Goal: Information Seeking & Learning: Learn about a topic

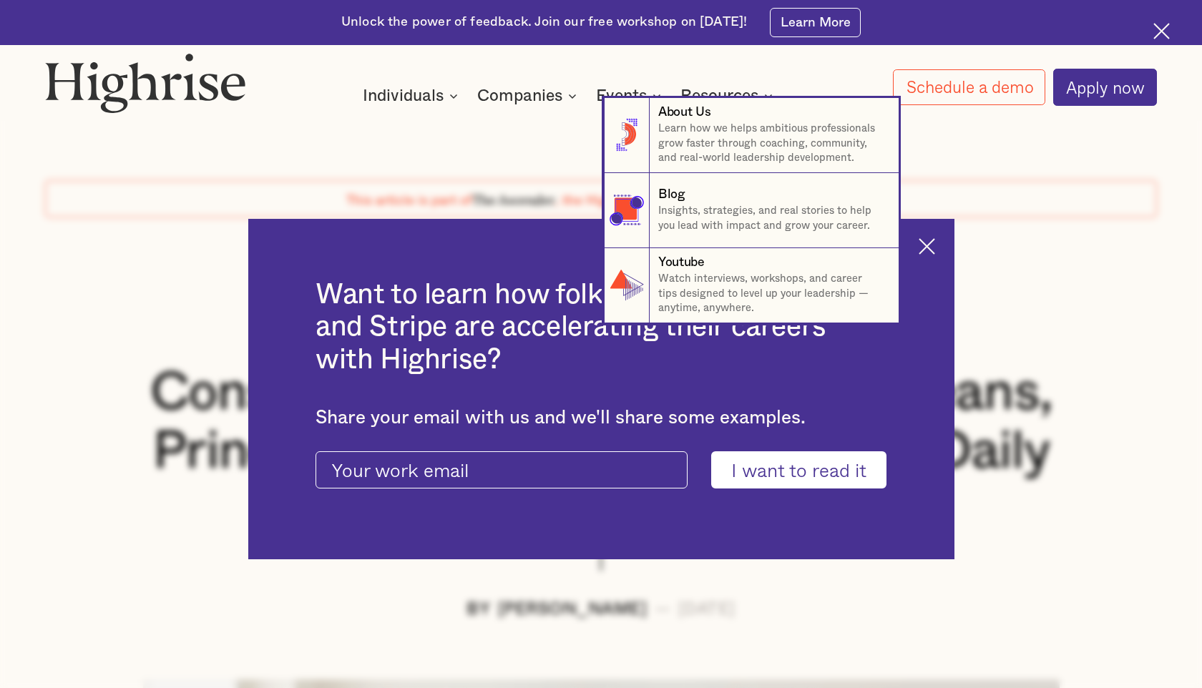
click at [930, 251] on nav "8 About Us Learn how we helps ambitious professionals grow faster through coach…" at bounding box center [601, 210] width 1202 height 225
click at [984, 195] on nav "8 About Us Learn how we helps ambitious professionals grow faster through coach…" at bounding box center [601, 210] width 1202 height 225
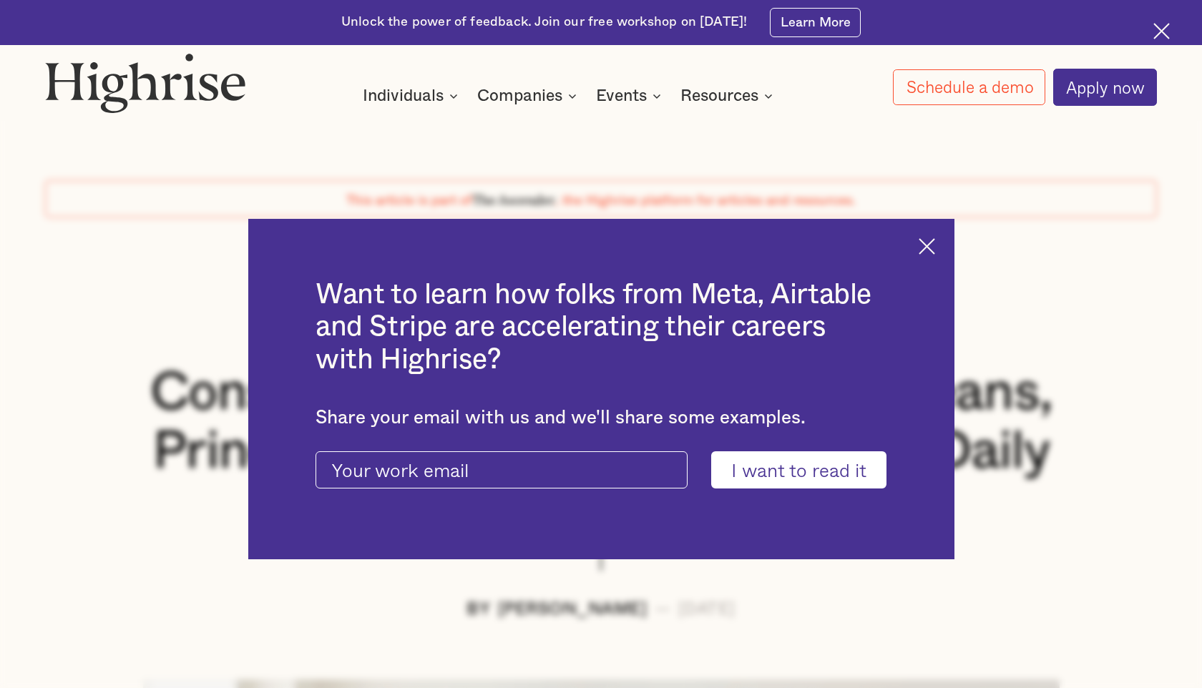
click at [920, 256] on div "Want to learn how folks from Meta, Airtable and Stripe are accelerating their c…" at bounding box center [601, 389] width 706 height 341
click at [928, 249] on img at bounding box center [927, 246] width 16 height 16
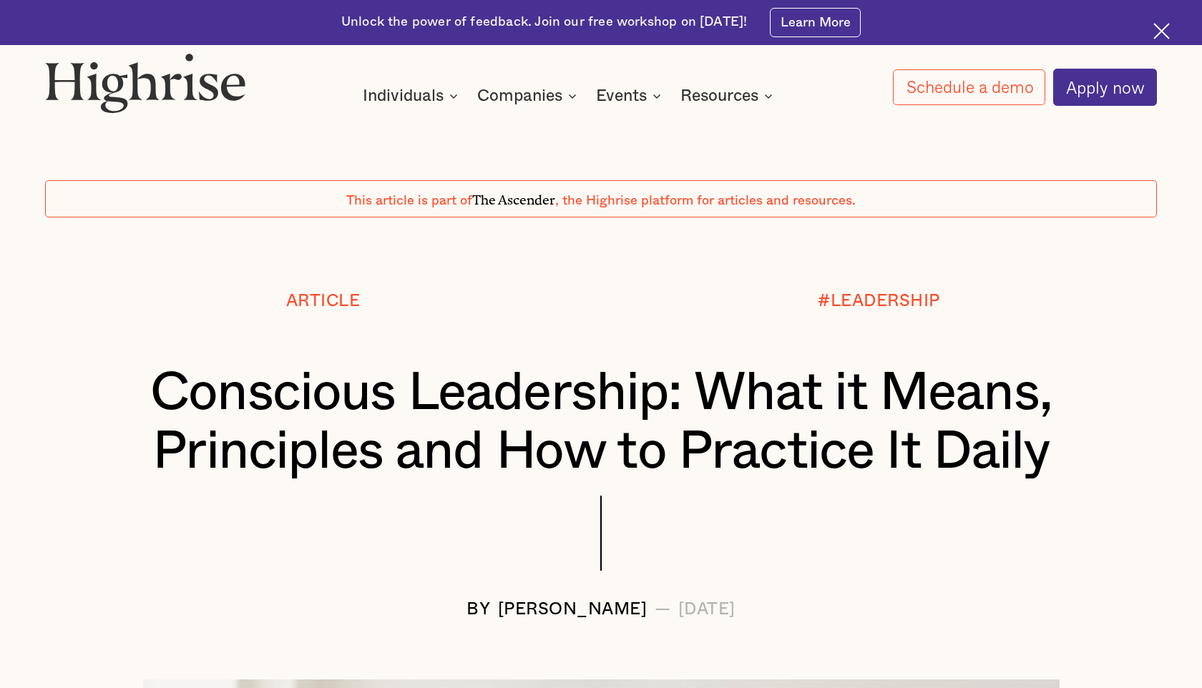
click at [1016, 326] on div "#LEADERSHIP" at bounding box center [879, 328] width 556 height 71
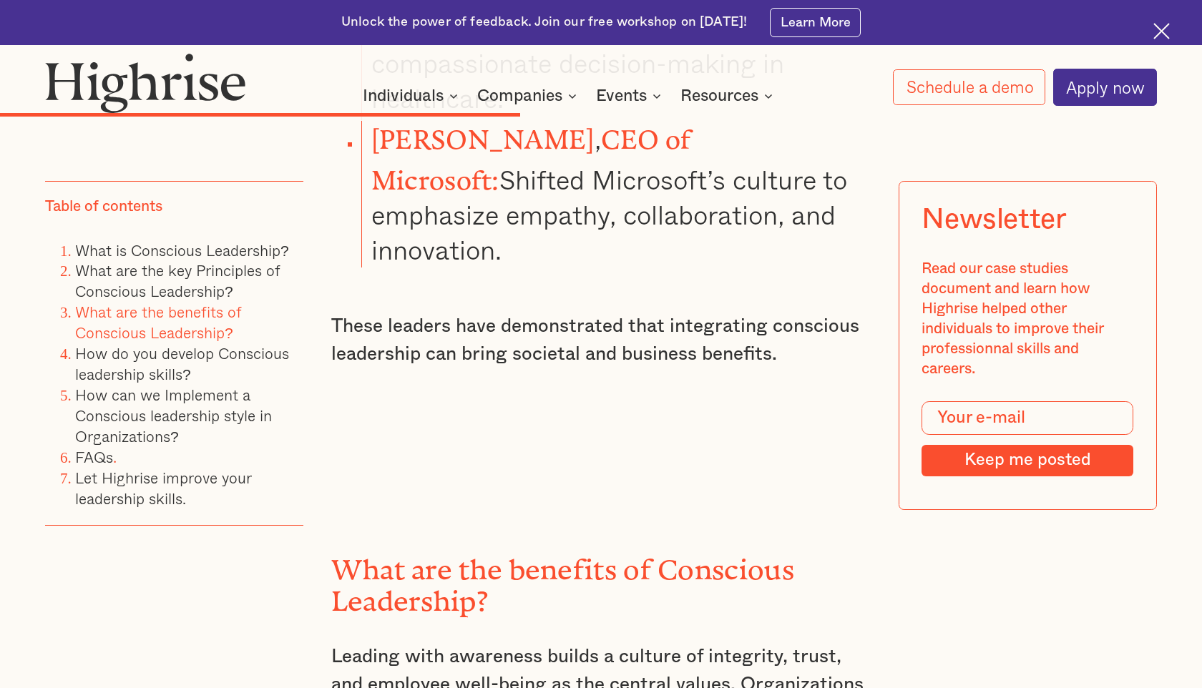
scroll to position [8377, 0]
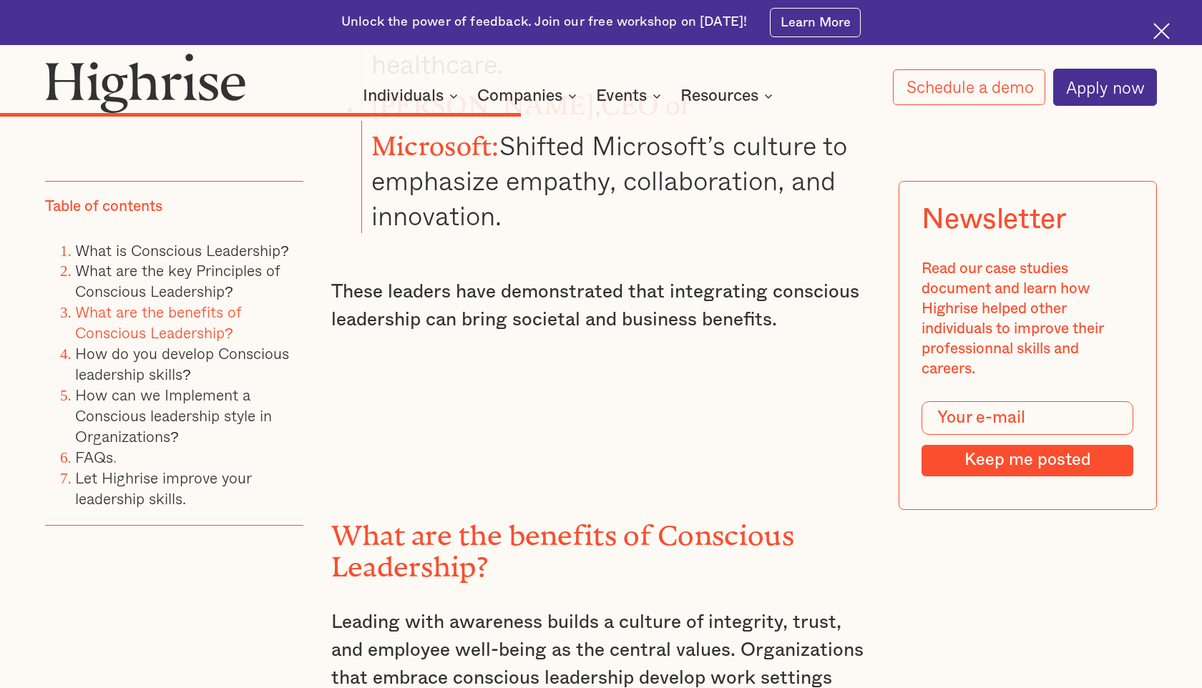
click at [1154, 38] on img at bounding box center [1162, 31] width 16 height 16
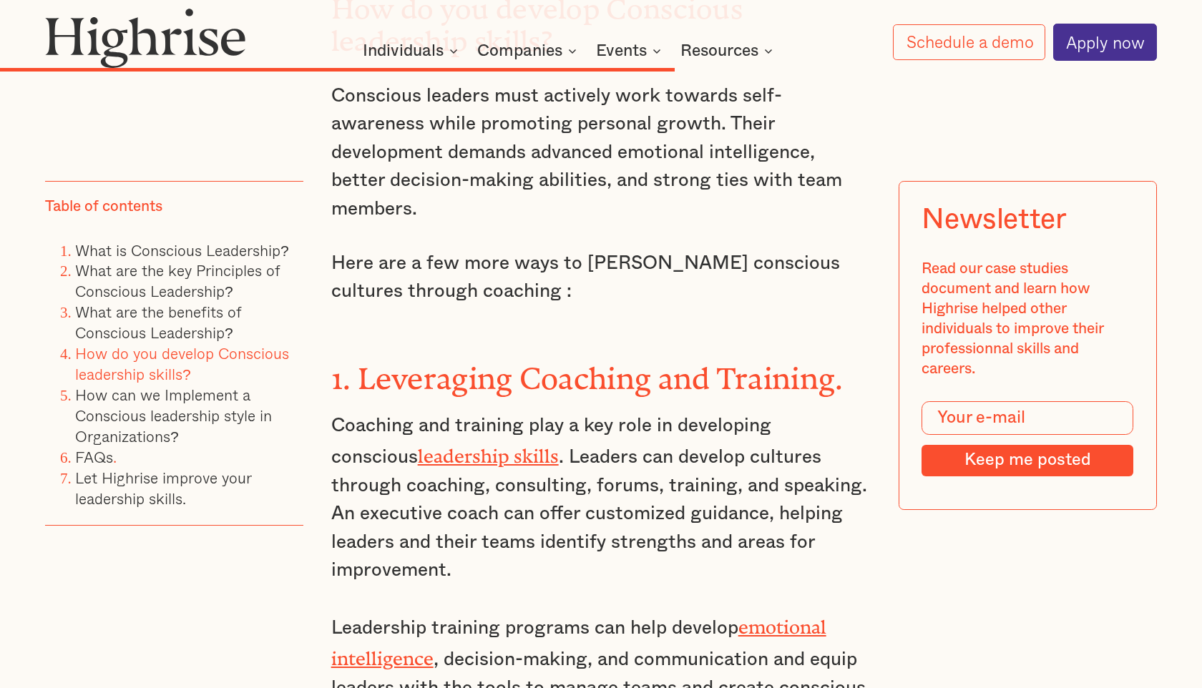
scroll to position [10432, 0]
click at [532, 610] on p "Leadership training programs can help develop emotional intelligence , decision…" at bounding box center [601, 670] width 540 height 120
click at [537, 610] on p "Leadership training programs can help develop emotional intelligence , decision…" at bounding box center [601, 670] width 540 height 120
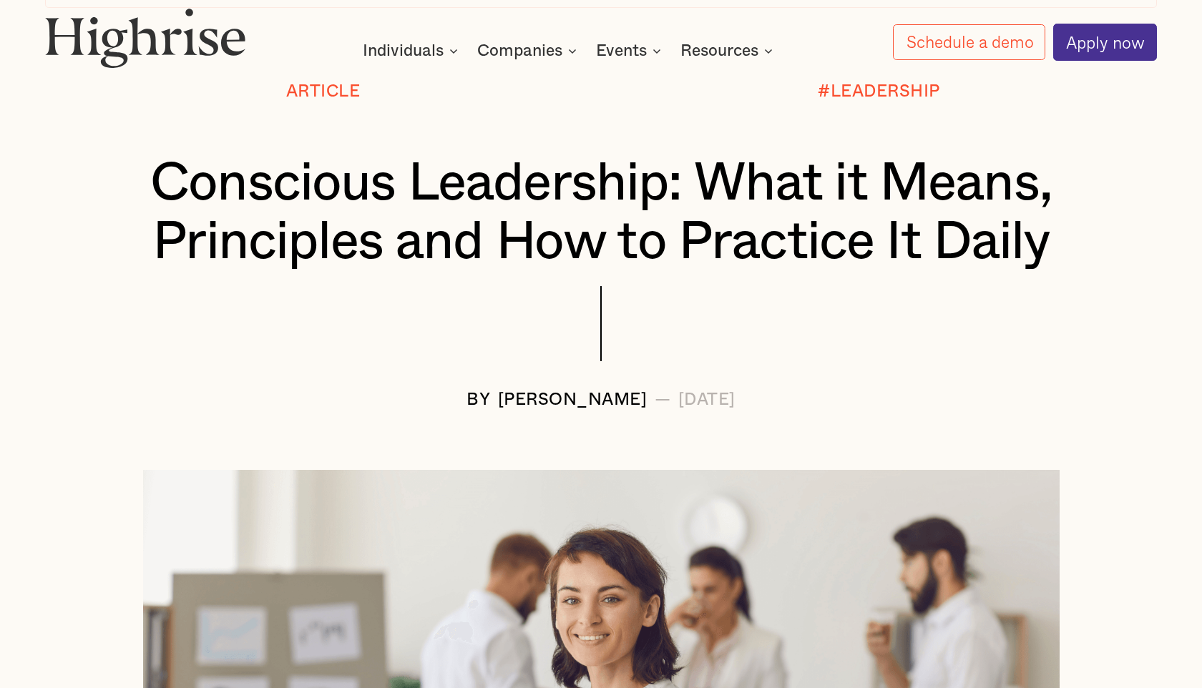
scroll to position [160, 0]
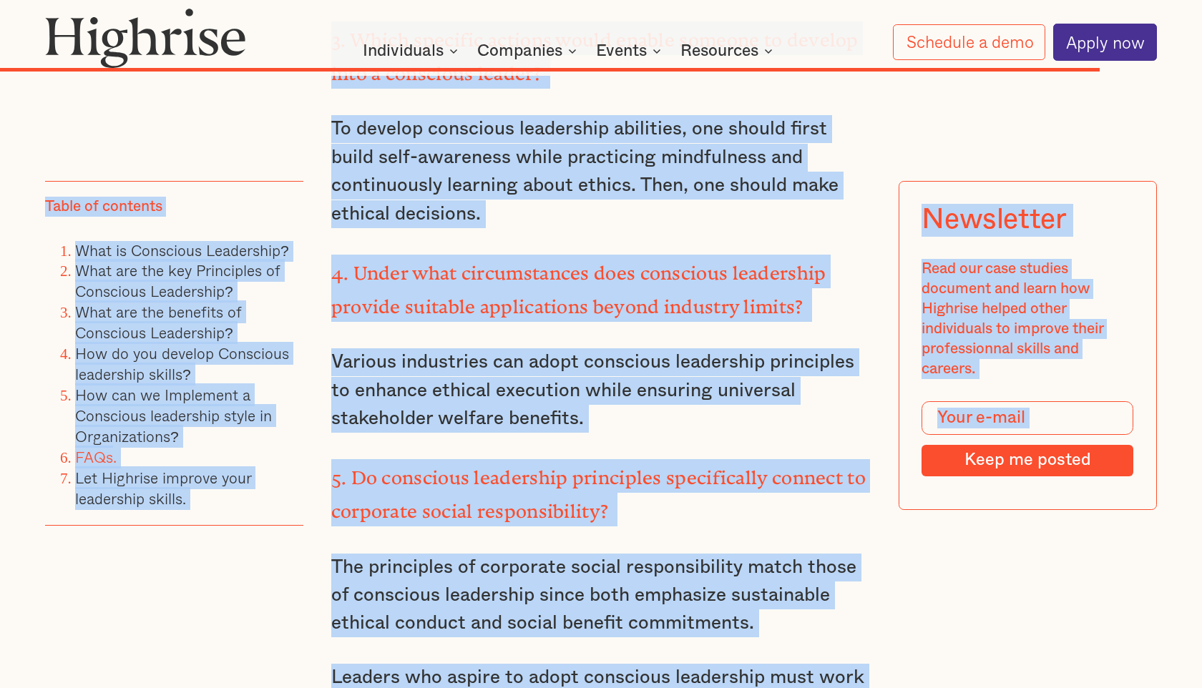
drag, startPoint x: 163, startPoint y: 177, endPoint x: 364, endPoint y: 688, distance: 548.4
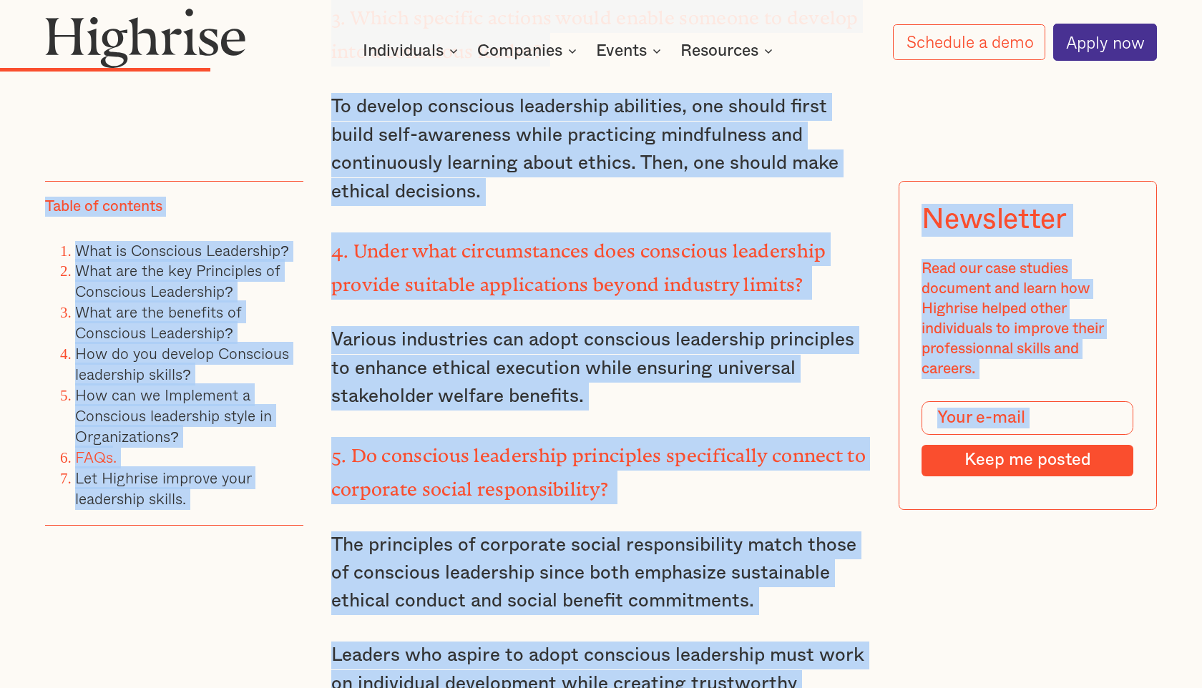
scroll to position [0, 0]
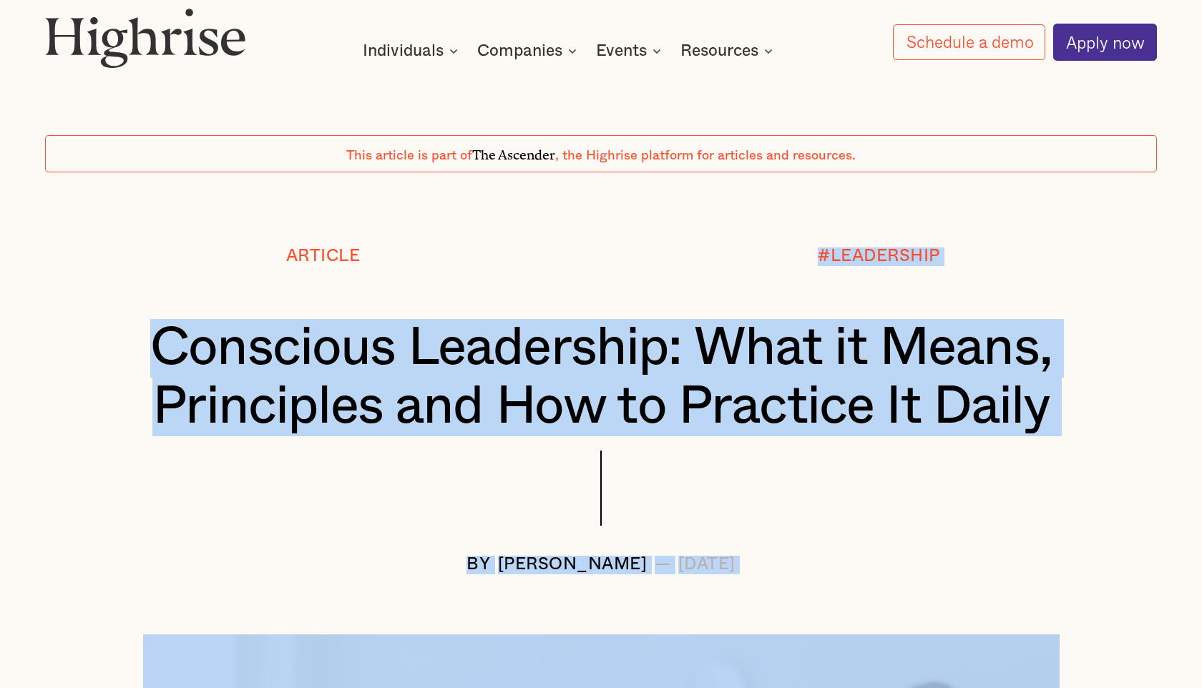
copy div "#LOREMIPSUM Dolorsita Consectetu: Adip el Seddo, Eiusmodtem inc Utl et Dolorema…"
